Goal: Task Accomplishment & Management: Use online tool/utility

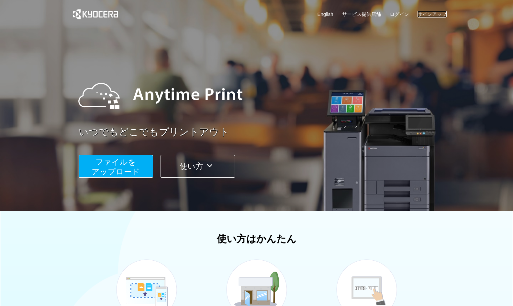
click at [434, 15] on link "サインアップ" at bounding box center [432, 14] width 29 height 7
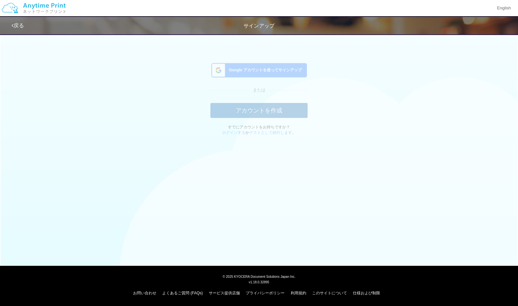
click at [284, 79] on div "Google アカウントを使ってサインアップ" at bounding box center [259, 74] width 96 height 14
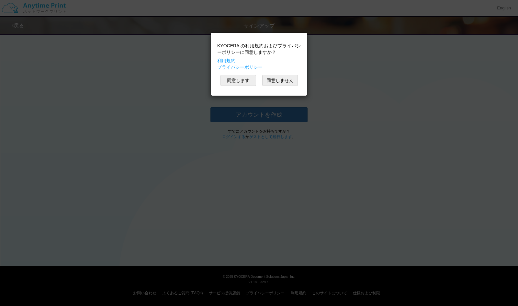
click at [244, 82] on button "同意します" at bounding box center [239, 80] width 36 height 11
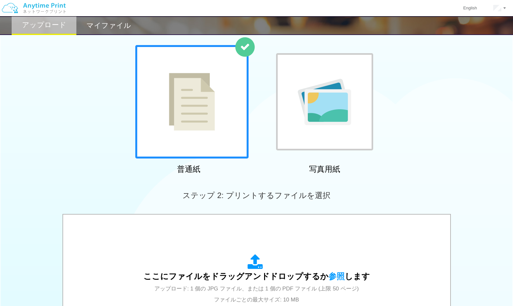
scroll to position [187, 0]
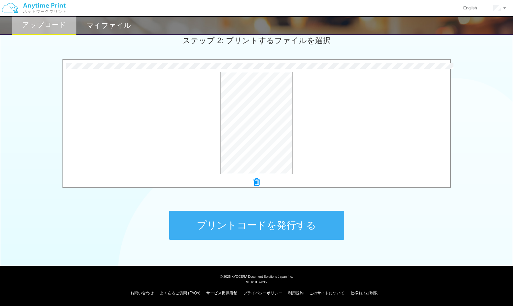
click at [316, 227] on button "プリントコードを発行する" at bounding box center [256, 224] width 175 height 29
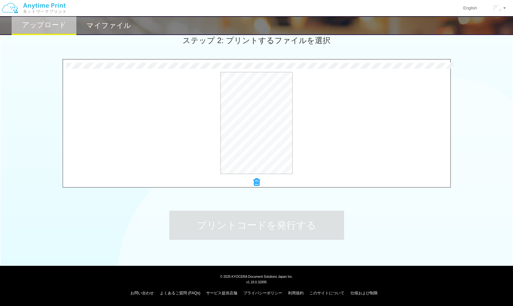
scroll to position [0, 0]
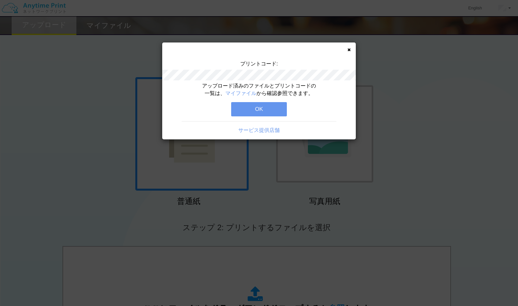
click at [269, 113] on button "OK" at bounding box center [259, 109] width 56 height 14
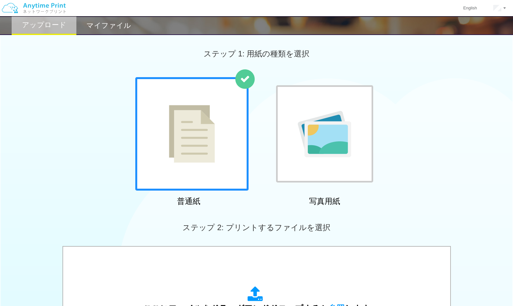
click at [105, 19] on div "マイファイル" at bounding box center [108, 25] width 65 height 19
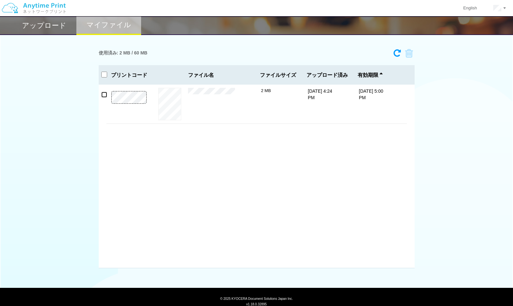
click at [106, 96] on input "checkbox" at bounding box center [104, 95] width 6 height 6
checkbox input "true"
click at [33, 3] on img at bounding box center [33, 8] width 69 height 23
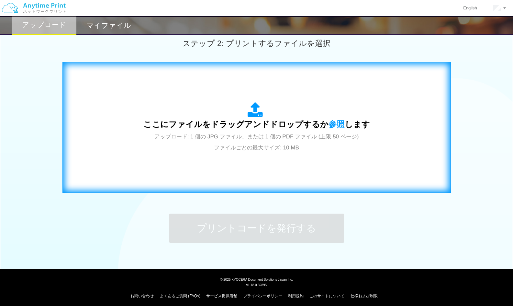
scroll to position [187, 0]
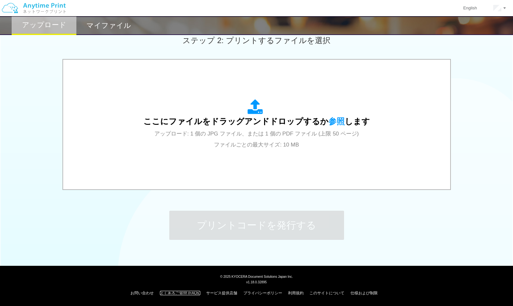
click at [184, 293] on link "よくあるご質問 (FAQs)" at bounding box center [180, 292] width 40 height 5
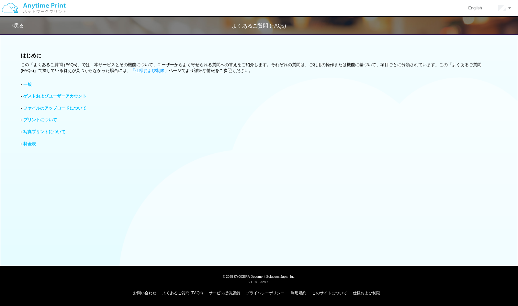
click at [47, 110] on link "ファイルのアップロードについて" at bounding box center [54, 108] width 63 height 5
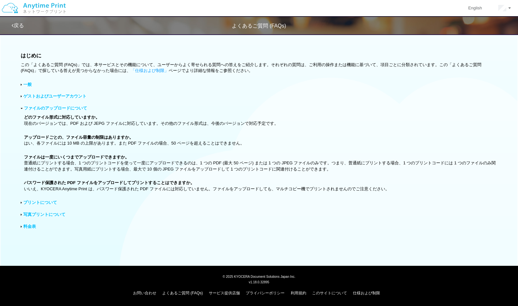
click at [39, 204] on link "プリントについて" at bounding box center [40, 202] width 34 height 5
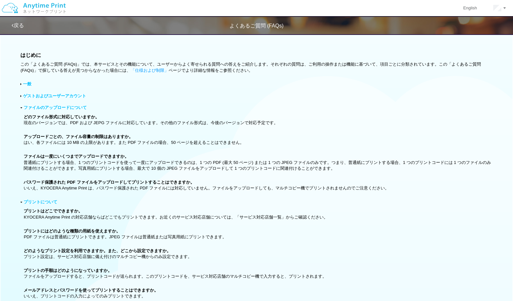
click at [49, 11] on img at bounding box center [33, 8] width 69 height 23
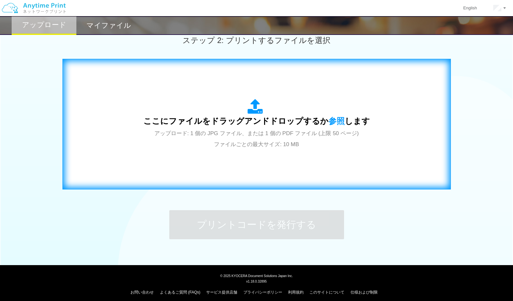
scroll to position [191, 0]
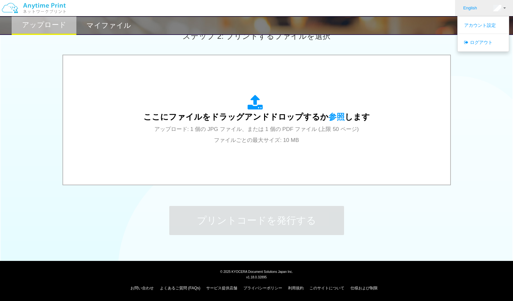
click at [468, 4] on link "English" at bounding box center [470, 8] width 30 height 16
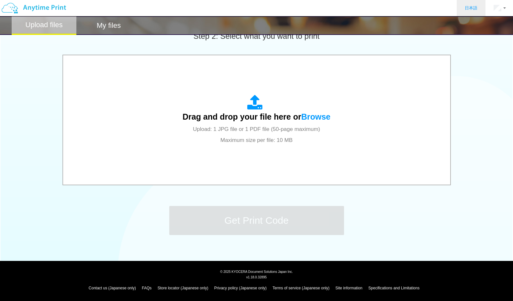
click at [468, 2] on link "日本語" at bounding box center [471, 8] width 29 height 16
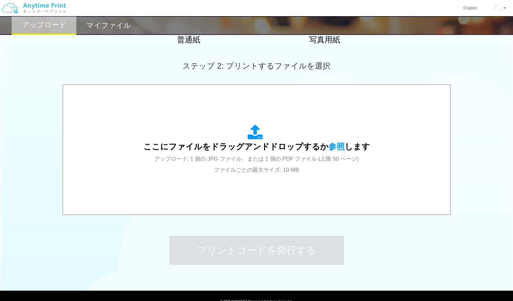
scroll to position [29, 0]
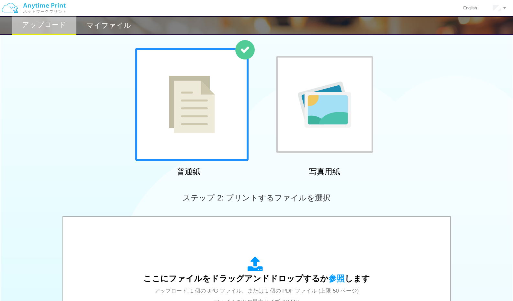
click at [52, 16] on img at bounding box center [33, 8] width 69 height 23
click at [48, 8] on img at bounding box center [33, 8] width 69 height 23
click at [81, 23] on div "マイファイル" at bounding box center [108, 25] width 65 height 19
